Goal: Transaction & Acquisition: Purchase product/service

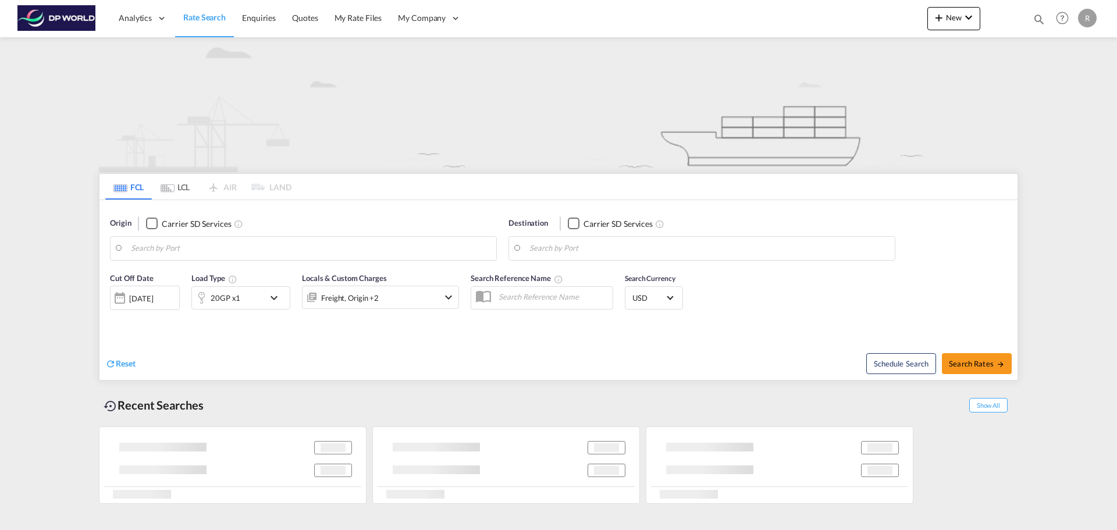
type input "[GEOGRAPHIC_DATA], CNSZX"
type input "[GEOGRAPHIC_DATA], MD, USBAL"
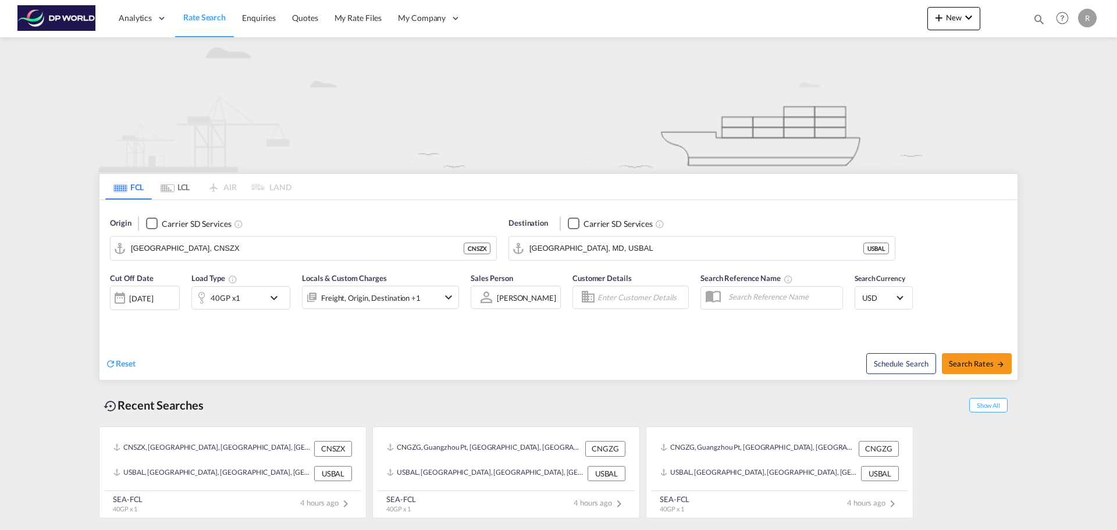
click at [267, 299] on div "40GP x1" at bounding box center [240, 297] width 99 height 23
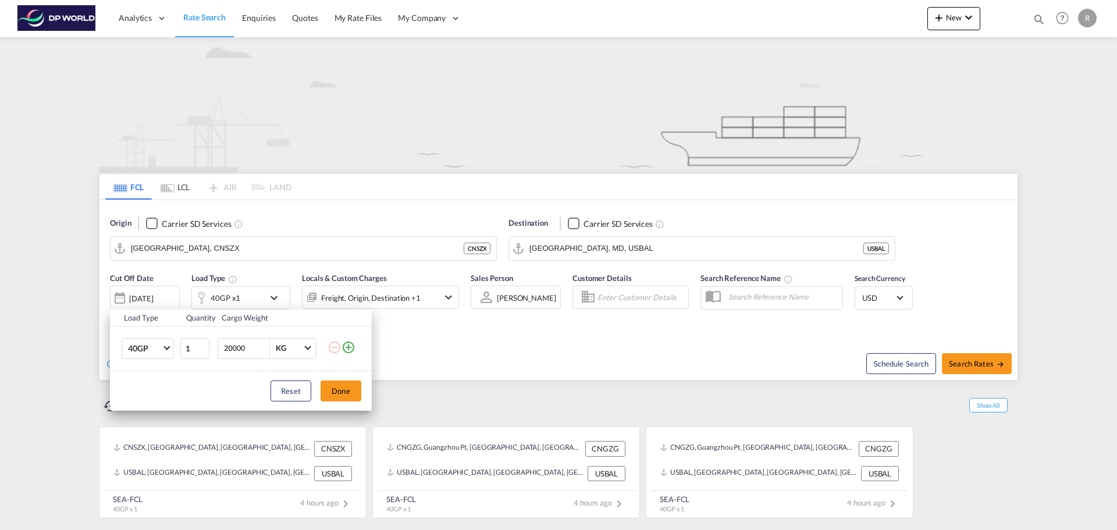
click at [173, 296] on div "Load Type Quantity Cargo Weight 40GP 20GP 40GP 40HC 45HC 20RE 40RE 40HR 20OT 40…" at bounding box center [558, 265] width 1117 height 530
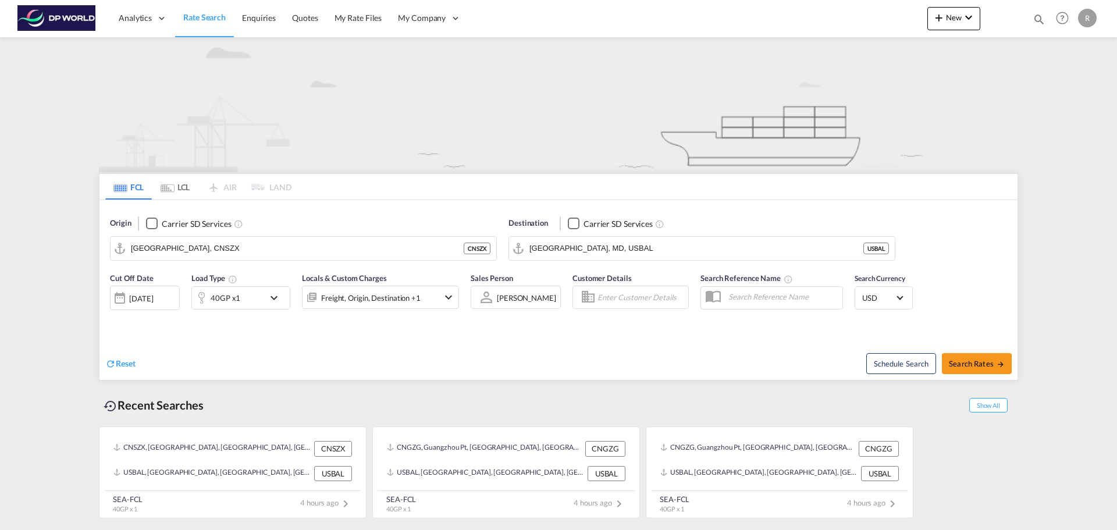
click at [171, 296] on div "[DATE]" at bounding box center [145, 298] width 70 height 24
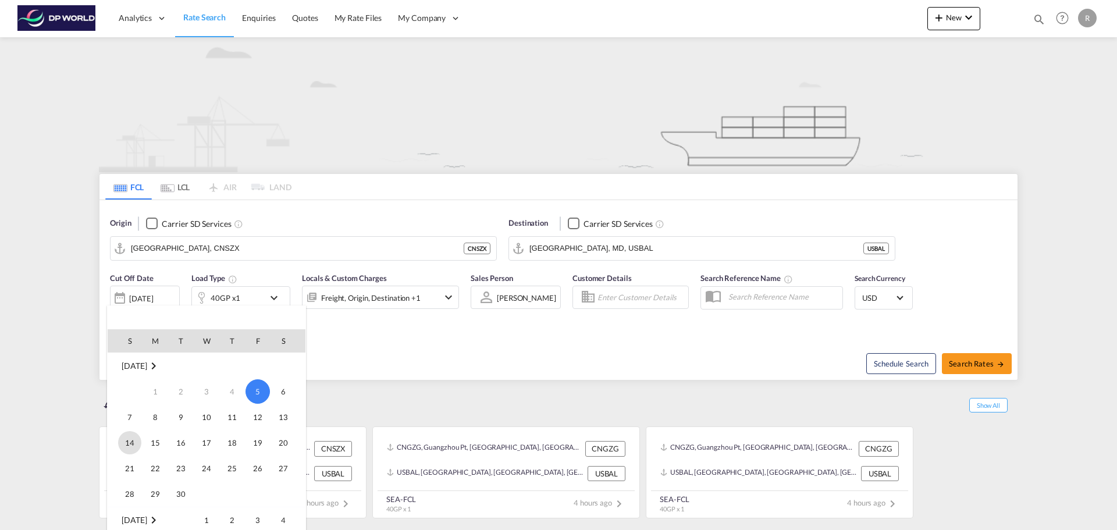
click at [135, 441] on span "14" at bounding box center [129, 442] width 23 height 23
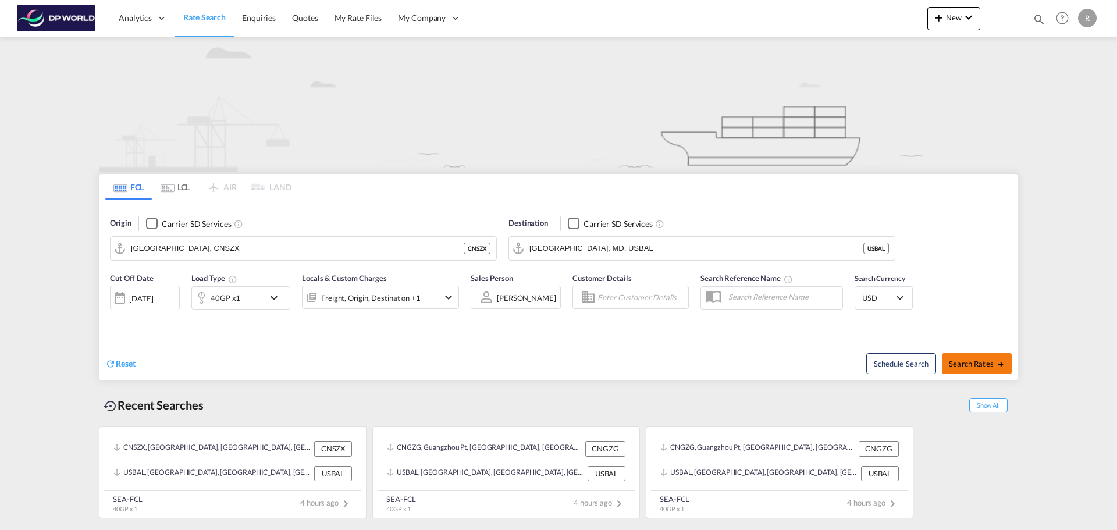
click at [994, 362] on span "Search Rates" at bounding box center [977, 363] width 56 height 9
type input "CNSZX to USBAL / [DATE]"
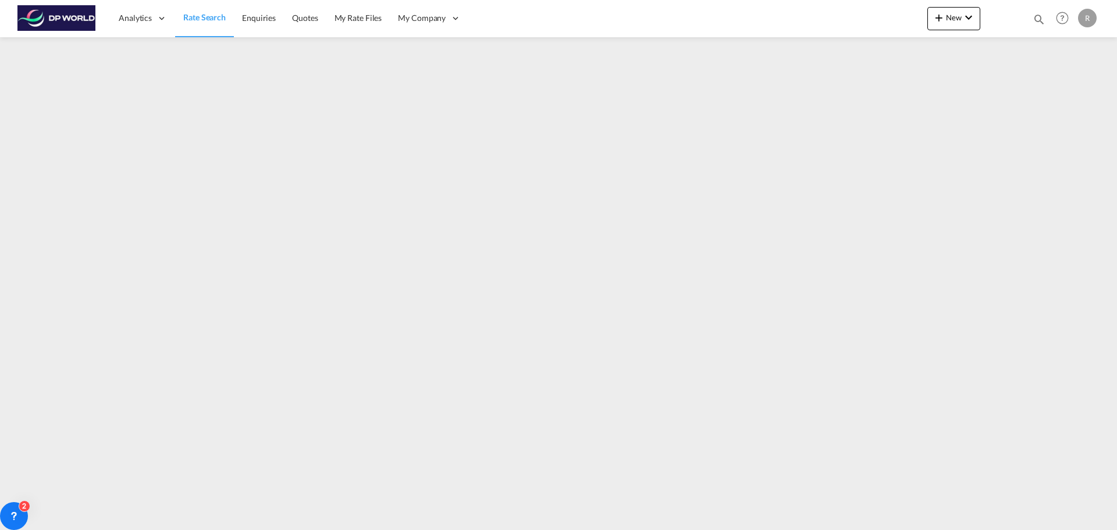
click at [217, 14] on span "Rate Search" at bounding box center [204, 17] width 42 height 10
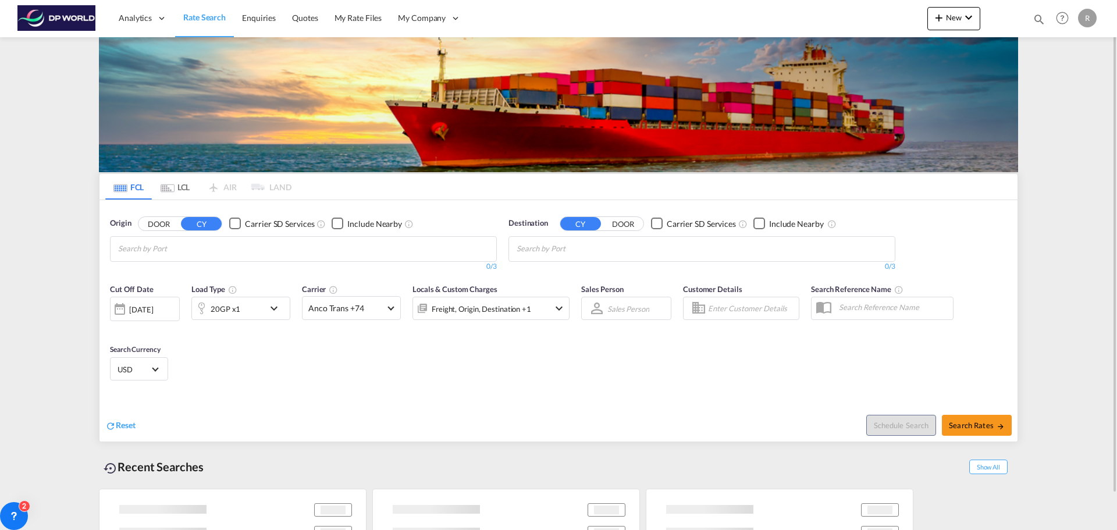
click at [273, 313] on md-icon "icon-chevron-down" at bounding box center [277, 308] width 20 height 14
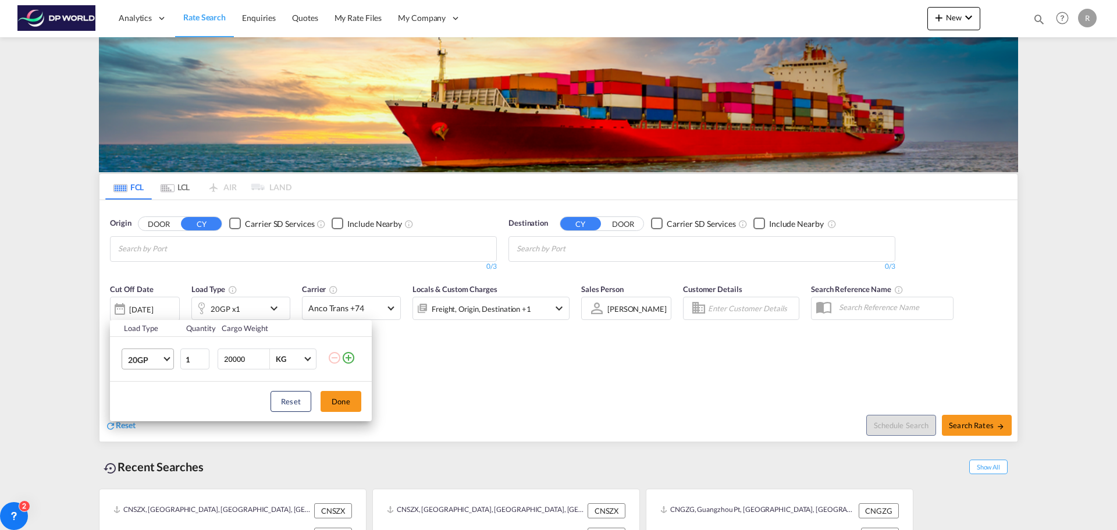
click at [161, 363] on span "20GP" at bounding box center [145, 360] width 34 height 12
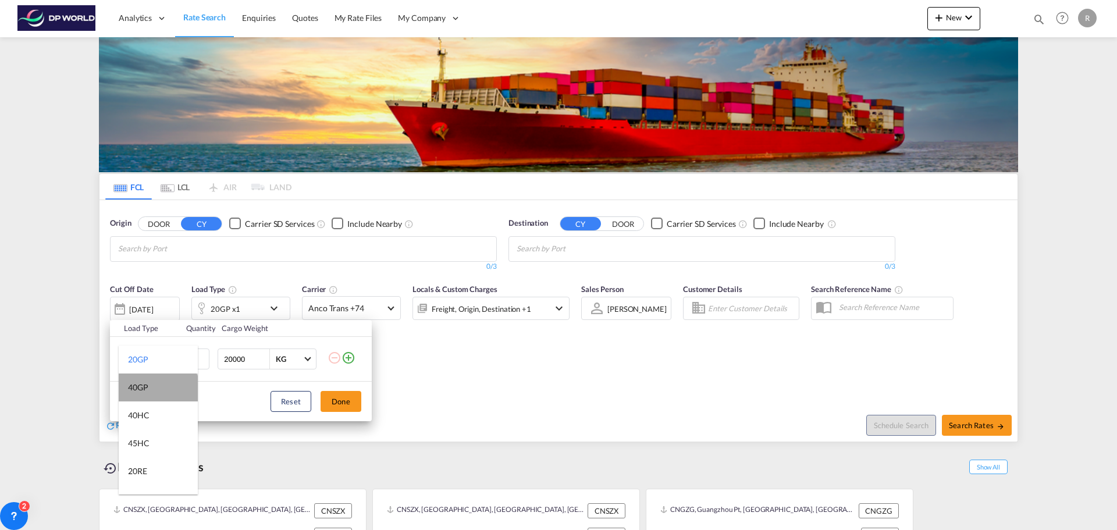
click at [158, 395] on md-option "40GP" at bounding box center [158, 388] width 79 height 28
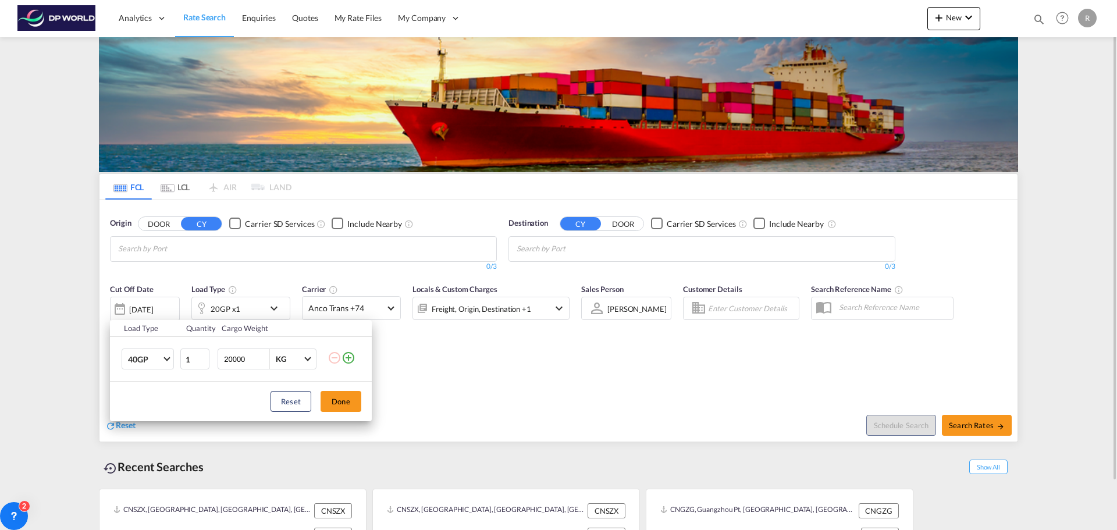
click at [305, 260] on div "Load Type Quantity Cargo Weight 40GP 1 20000 KG KG Load type addition is restri…" at bounding box center [558, 265] width 1117 height 530
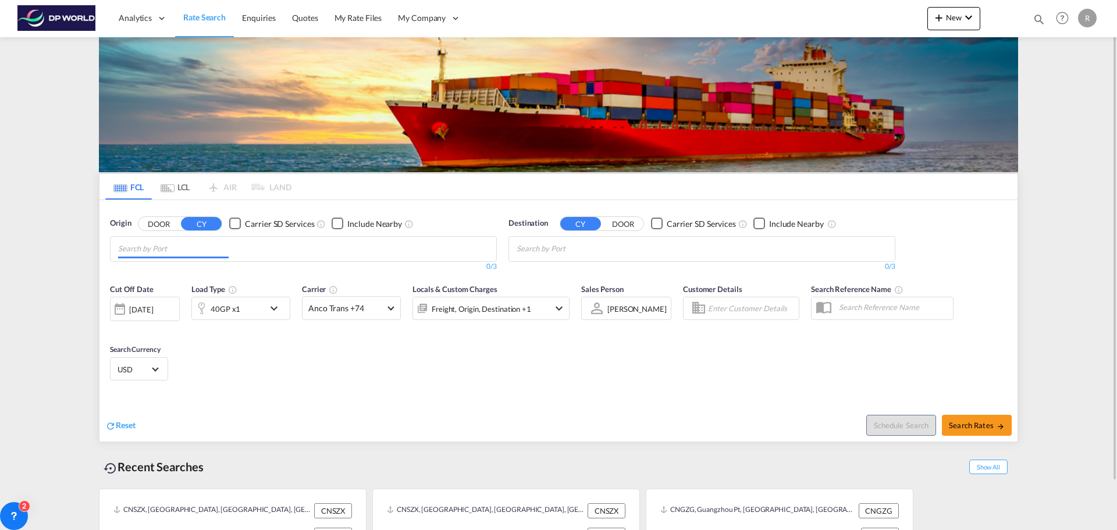
click at [267, 243] on md-chips at bounding box center [304, 249] width 386 height 24
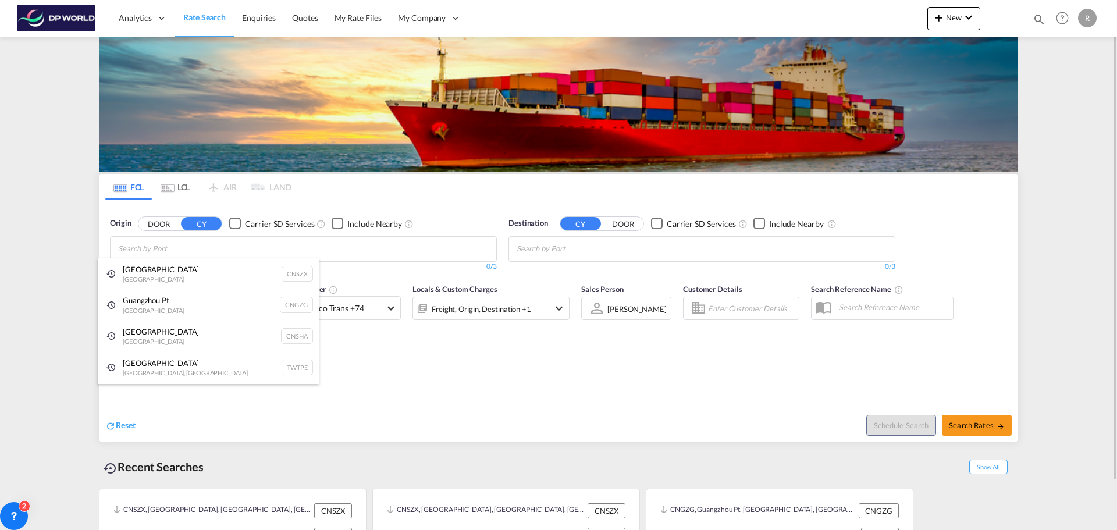
click at [202, 280] on div "Shenzhen [GEOGRAPHIC_DATA] CNSZX" at bounding box center [208, 273] width 221 height 31
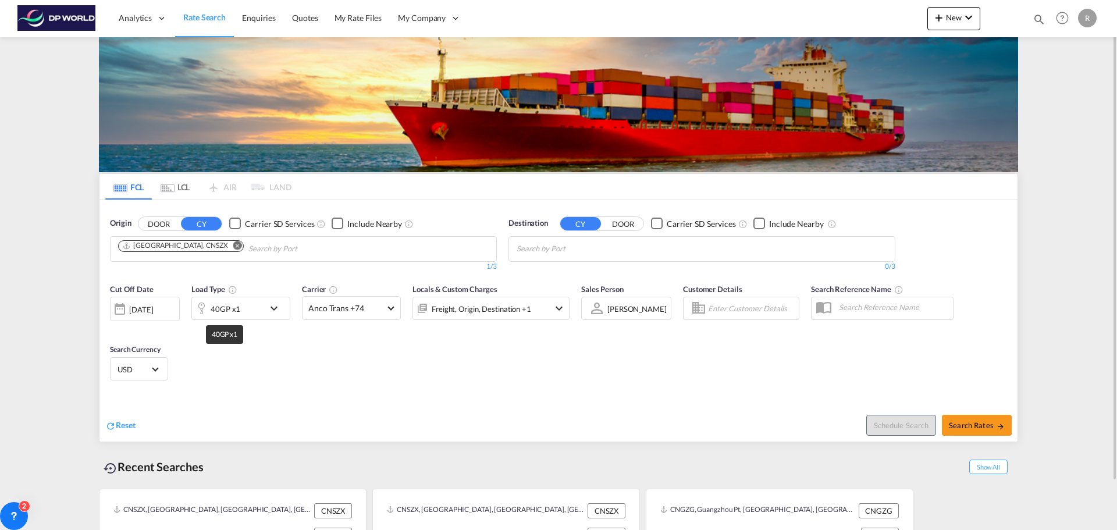
click at [251, 304] on div "40GP x1" at bounding box center [228, 308] width 72 height 23
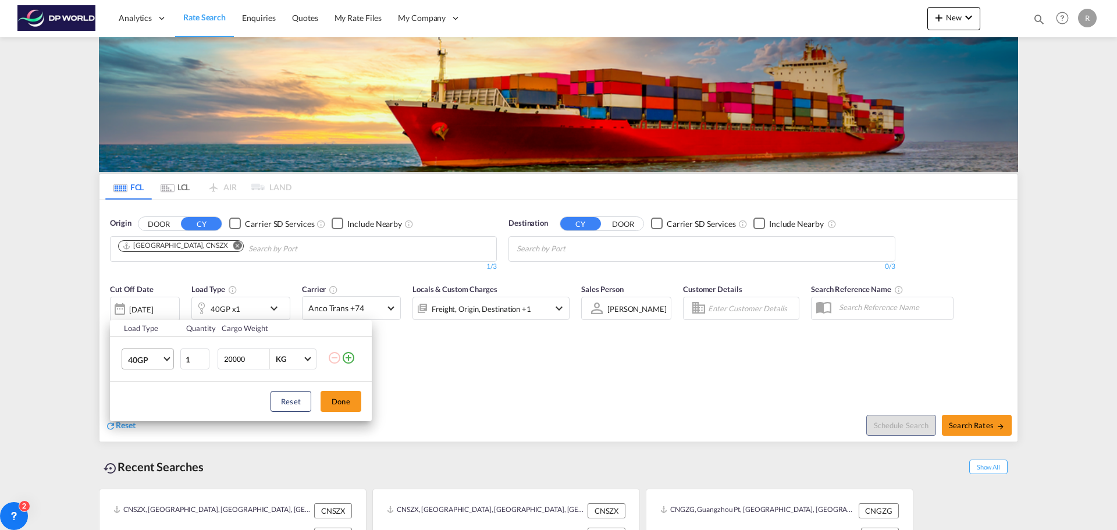
click at [173, 361] on md-select-value "40GP" at bounding box center [150, 359] width 47 height 20
click at [162, 363] on md-option "40GP" at bounding box center [158, 360] width 79 height 28
click at [150, 348] on td "40GP" at bounding box center [144, 359] width 69 height 45
click at [151, 361] on span "40GP" at bounding box center [145, 360] width 34 height 12
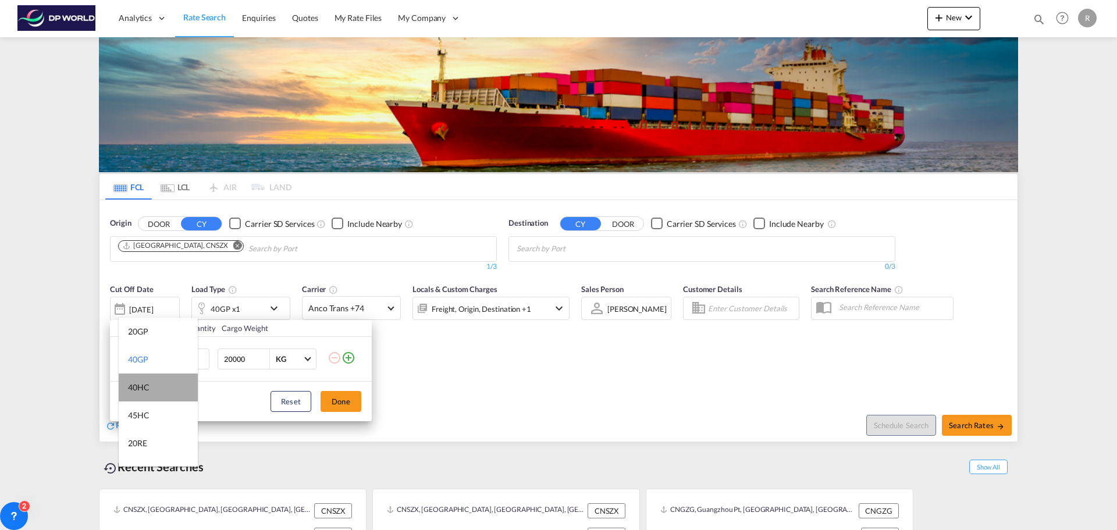
click at [158, 386] on md-option "40HC" at bounding box center [158, 388] width 79 height 28
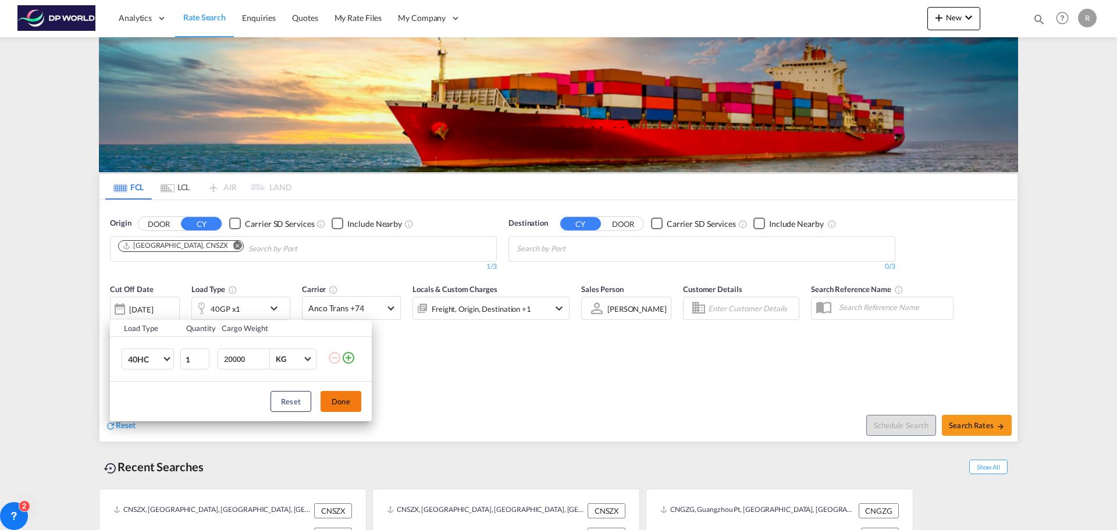
click at [346, 400] on button "Done" at bounding box center [341, 401] width 41 height 21
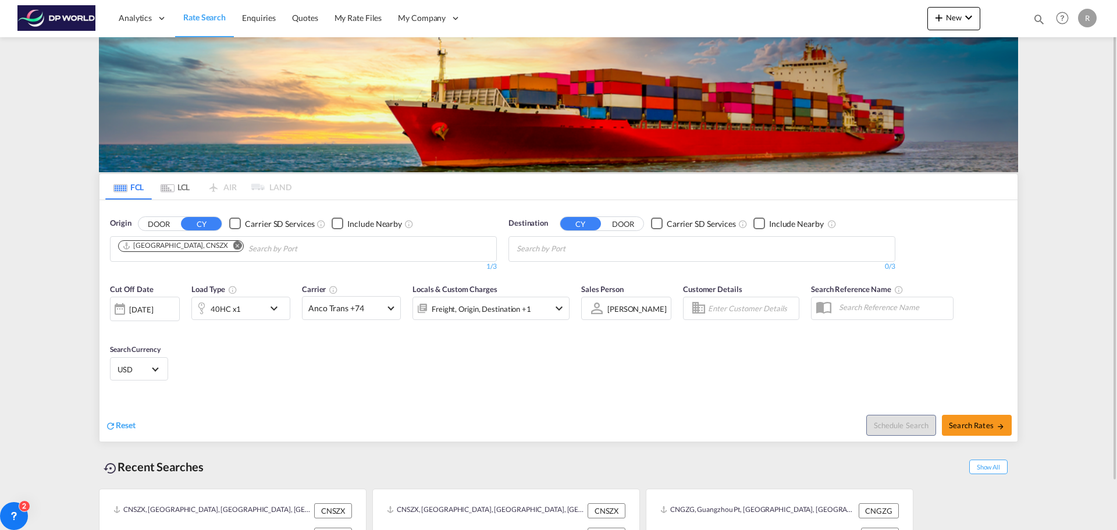
drag, startPoint x: 587, startPoint y: 239, endPoint x: 588, endPoint y: 233, distance: 5.9
click at [587, 234] on div "Destination CY DOOR Carrier SD Services Include Nearby 0/3 0/" at bounding box center [702, 245] width 387 height 54
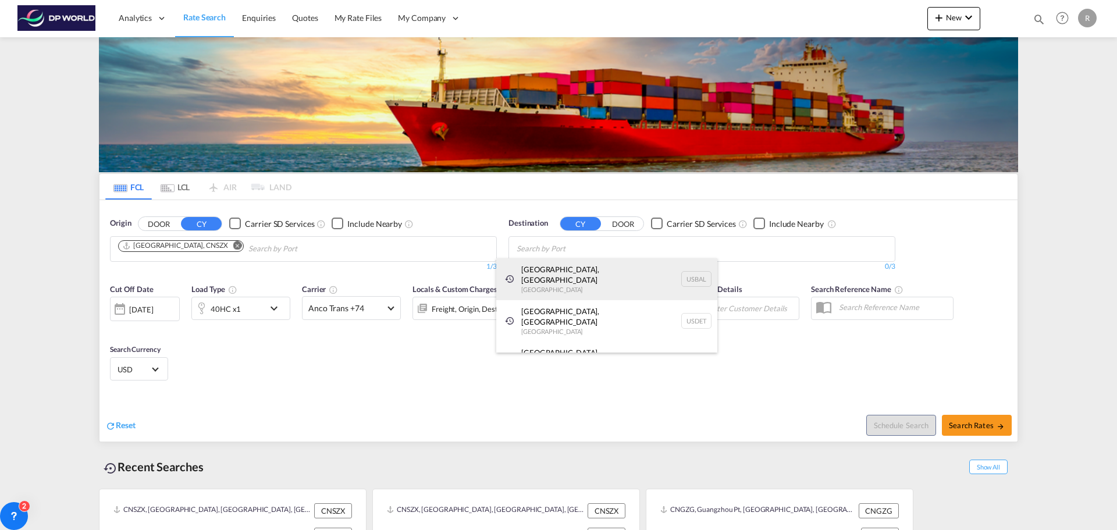
click at [582, 266] on div "[GEOGRAPHIC_DATA], [GEOGRAPHIC_DATA] [GEOGRAPHIC_DATA] USBAL" at bounding box center [606, 279] width 221 height 42
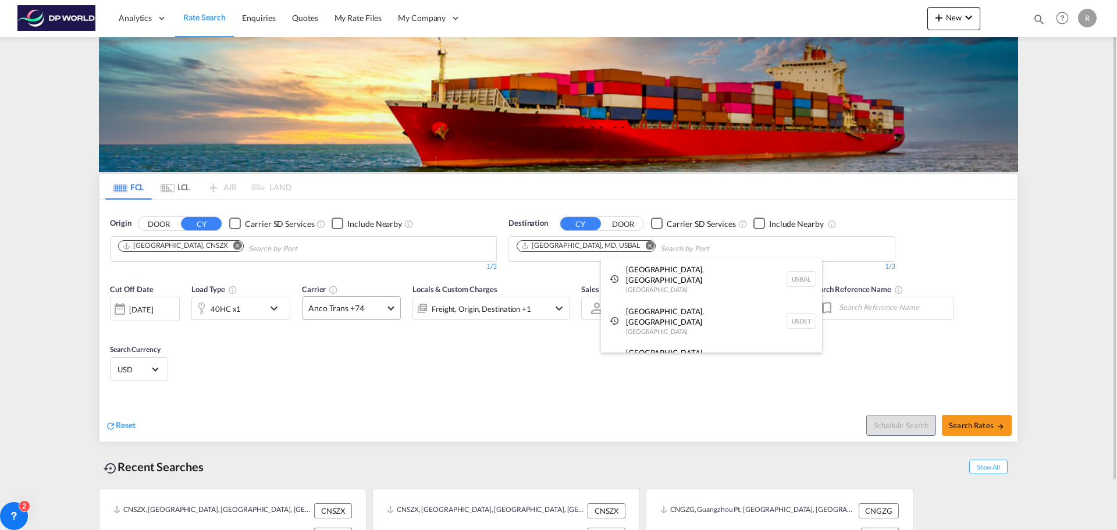
drag, startPoint x: 406, startPoint y: 301, endPoint x: 398, endPoint y: 304, distance: 7.9
drag, startPoint x: 398, startPoint y: 304, endPoint x: 392, endPoint y: 321, distance: 18.6
click at [399, 304] on md-select-value "Anco Trans +74" at bounding box center [352, 308] width 98 height 23
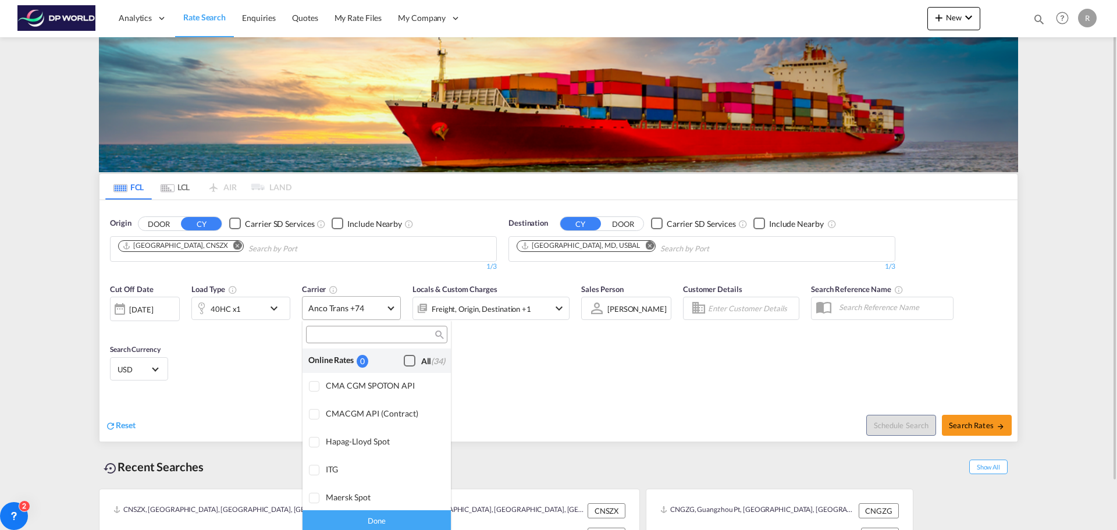
click at [404, 360] on div "Checkbox No Ink" at bounding box center [410, 361] width 12 height 12
click at [631, 342] on md-backdrop at bounding box center [558, 265] width 1117 height 530
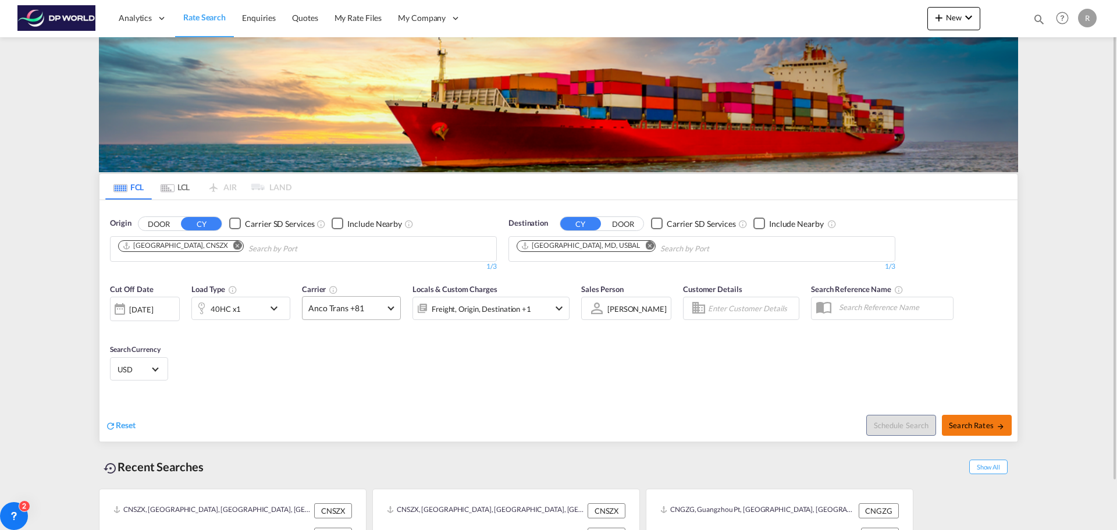
click at [984, 425] on span "Search Rates" at bounding box center [977, 425] width 56 height 9
type input "CNSZX to USBAL / [DATE]"
